Goal: Find specific page/section: Find specific page/section

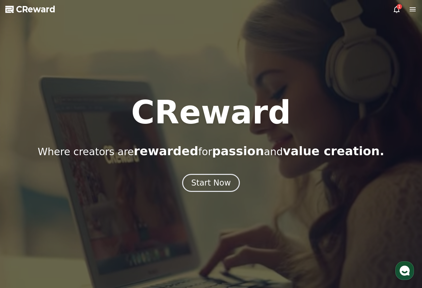
click at [398, 6] on div "1" at bounding box center [399, 6] width 5 height 5
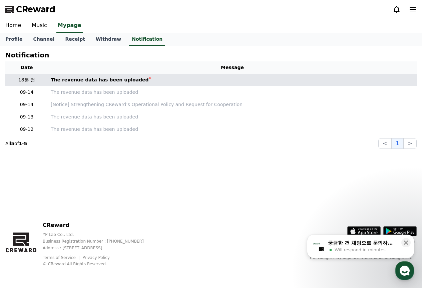
click at [93, 81] on div "The revenue data has been uploaded" at bounding box center [100, 79] width 98 height 7
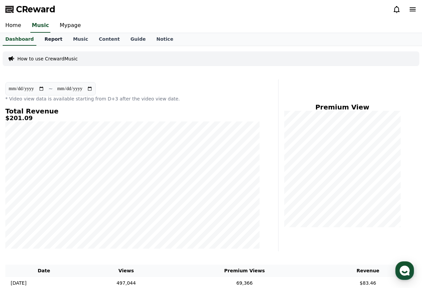
click at [51, 36] on link "Report" at bounding box center [53, 39] width 29 height 13
